Goal: Task Accomplishment & Management: Manage account settings

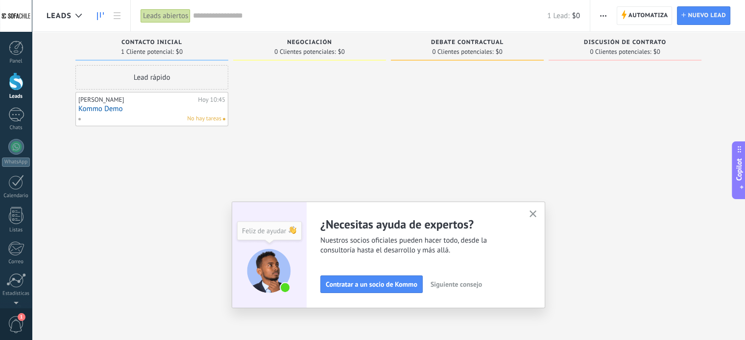
scroll to position [9, 0]
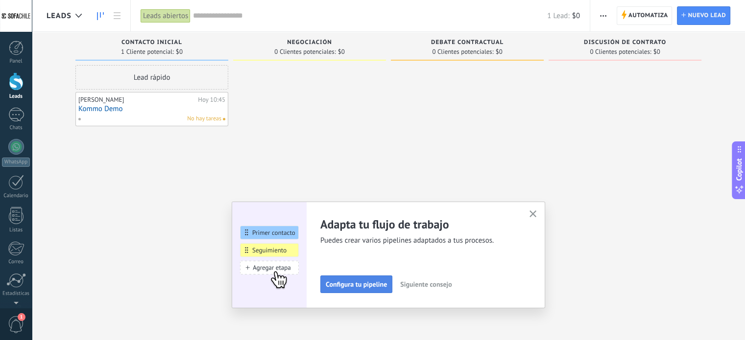
drag, startPoint x: 537, startPoint y: 212, endPoint x: 386, endPoint y: 284, distance: 167.3
click at [393, 283] on div "Adapta tu flujo de trabajo Puedes crear varios pipelines adaptados a tus proces…" at bounding box center [388, 255] width 283 height 76
click at [276, 227] on img at bounding box center [269, 255] width 74 height 107
click at [276, 231] on img at bounding box center [269, 255] width 74 height 107
click at [378, 282] on span "Configura tu pipeline" at bounding box center [356, 284] width 61 height 7
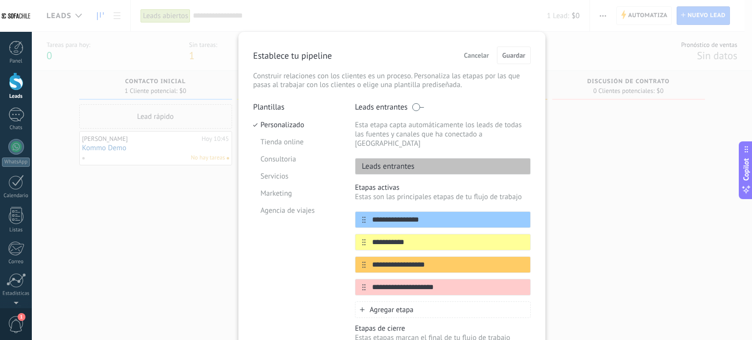
click at [474, 57] on span "Cancelar" at bounding box center [476, 55] width 25 height 7
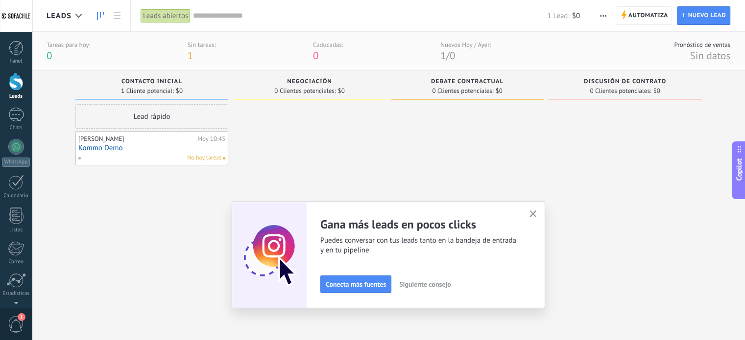
click at [741, 165] on span "Copilot" at bounding box center [739, 169] width 10 height 23
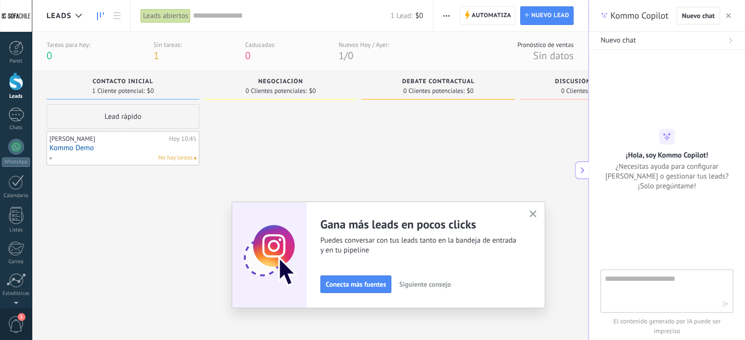
type textarea "**********"
click at [724, 17] on button "button" at bounding box center [728, 16] width 10 height 12
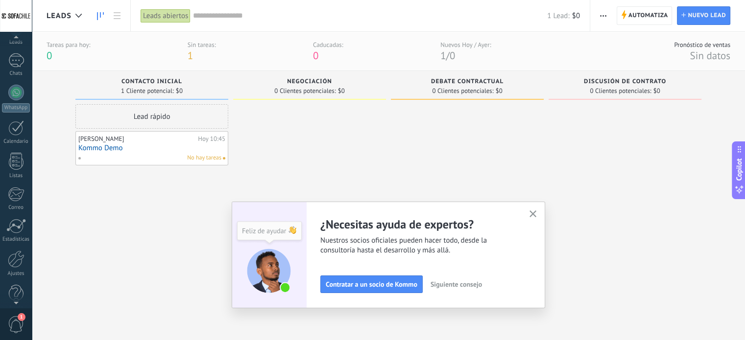
scroll to position [67, 0]
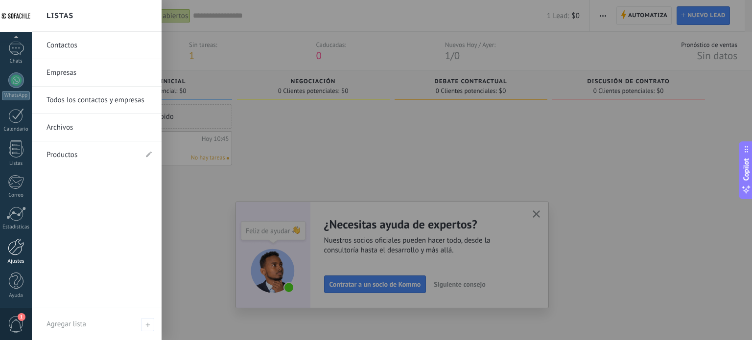
click at [13, 250] on div at bounding box center [16, 246] width 17 height 17
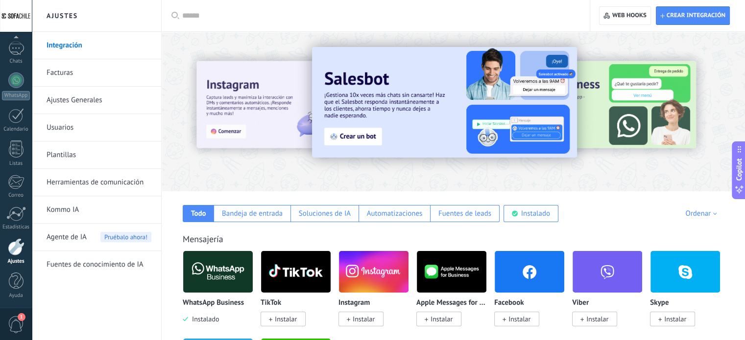
click at [74, 239] on span "Agente de IA" at bounding box center [67, 237] width 40 height 27
